Goal: Transaction & Acquisition: Purchase product/service

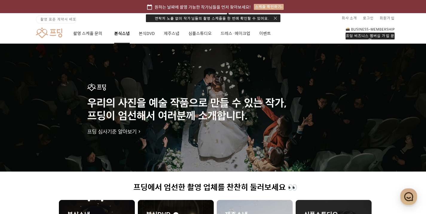
click at [126, 37] on link "본식스냅" at bounding box center [122, 33] width 16 height 20
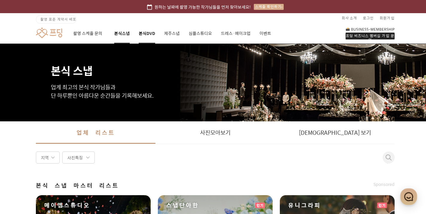
click at [144, 31] on link "본식DVD" at bounding box center [147, 33] width 16 height 20
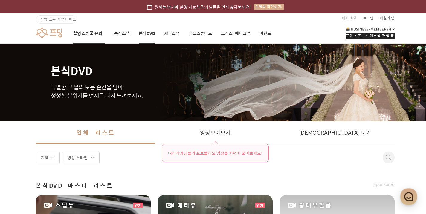
click at [86, 30] on link "촬영 스케줄 문의" at bounding box center [89, 33] width 32 height 20
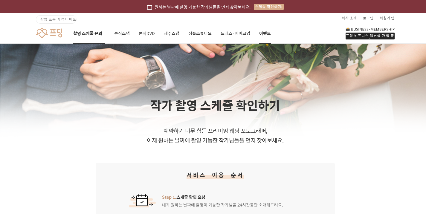
click at [268, 34] on link "이벤트" at bounding box center [265, 33] width 12 height 20
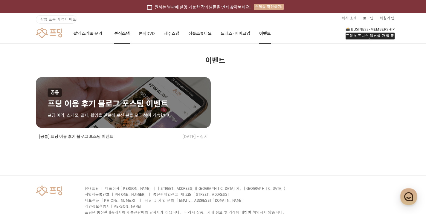
click at [128, 36] on link "본식스냅" at bounding box center [122, 33] width 16 height 20
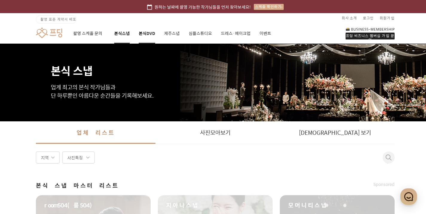
click at [142, 36] on link "본식DVD" at bounding box center [147, 33] width 16 height 20
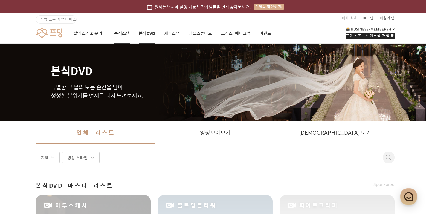
click at [127, 39] on link "본식스냅" at bounding box center [122, 33] width 16 height 20
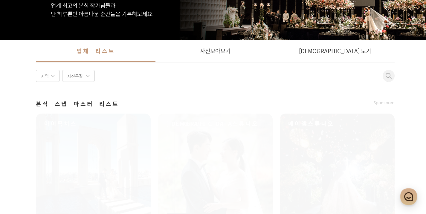
scroll to position [120, 0]
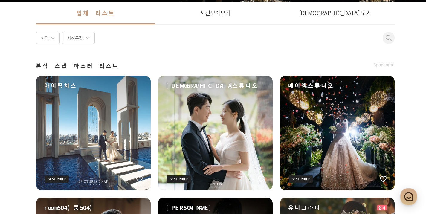
click at [72, 36] on div "사진특징" at bounding box center [78, 38] width 33 height 12
click at [38, 36] on div "지역" at bounding box center [48, 38] width 24 height 12
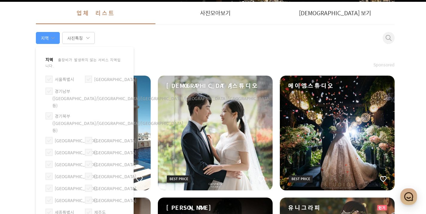
click at [63, 76] on label "서울특별시" at bounding box center [64, 79] width 19 height 7
click at [48, 76] on span at bounding box center [48, 79] width 7 height 7
click at [47, 77] on input "서울특별시" at bounding box center [47, 77] width 0 height 0
checkbox input "true"
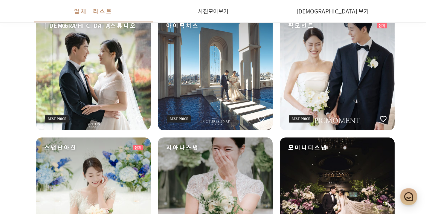
scroll to position [150, 0]
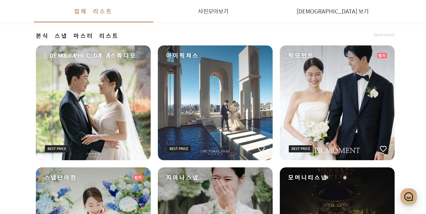
click at [311, 92] on div "픽모먼트" at bounding box center [337, 102] width 115 height 115
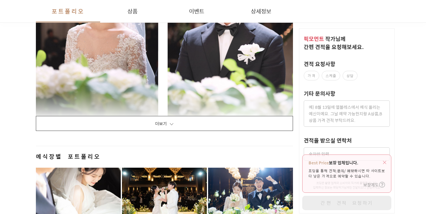
scroll to position [1107, 0]
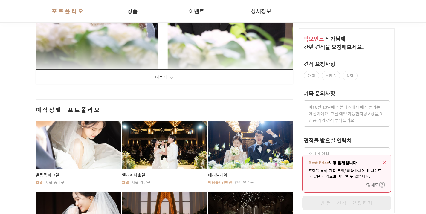
click at [282, 75] on button "더보기" at bounding box center [164, 76] width 257 height 15
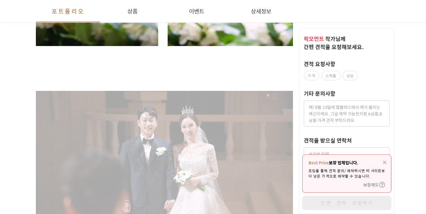
scroll to position [1137, 0]
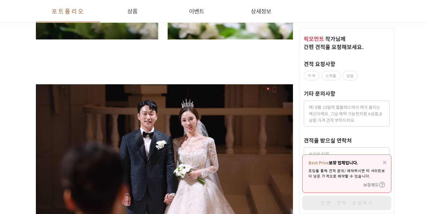
click at [325, 107] on textarea at bounding box center [347, 114] width 86 height 26
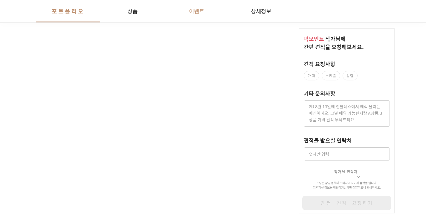
scroll to position [5894, 0]
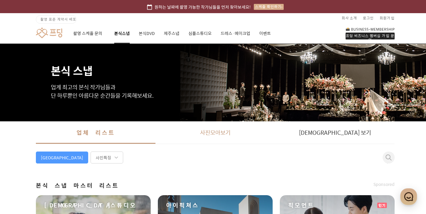
scroll to position [1, 0]
